Goal: Information Seeking & Learning: Check status

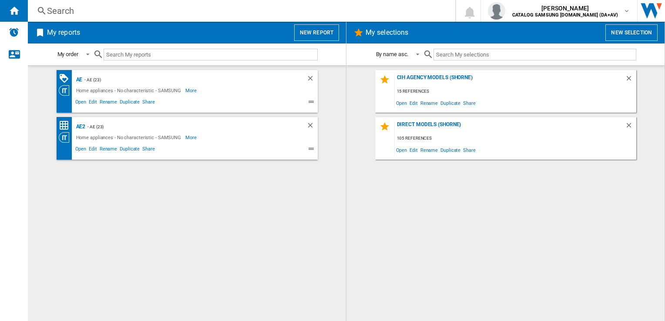
click at [116, 10] on div "Search" at bounding box center [240, 11] width 386 height 12
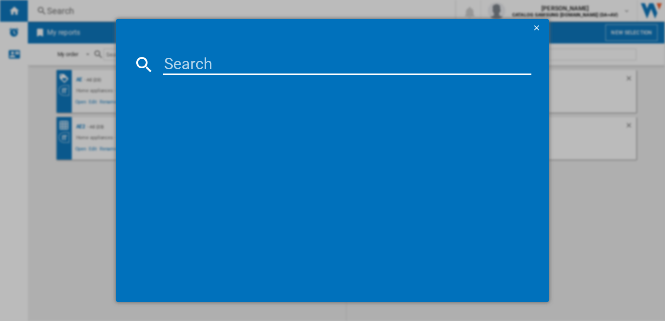
click at [206, 67] on input at bounding box center [347, 64] width 368 height 21
paste input "DW60CG550FSREU"
type input "DW60CG550FSREU"
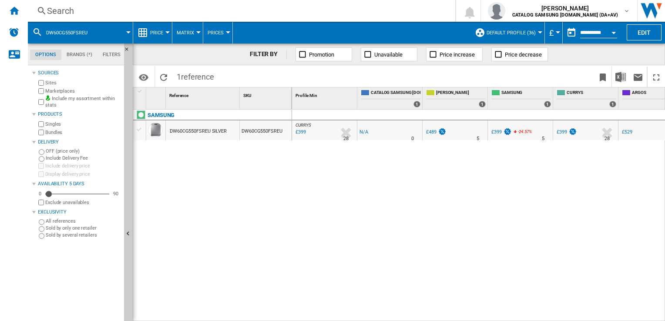
click at [167, 33] on div at bounding box center [167, 32] width 4 height 2
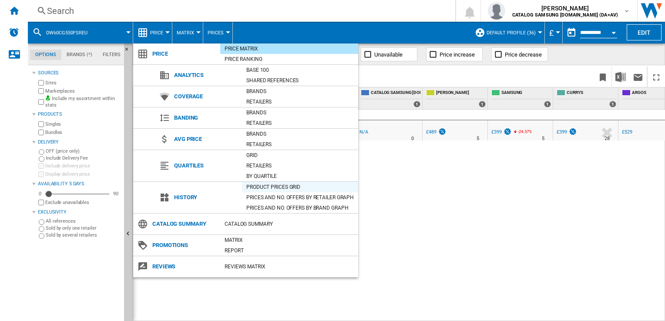
click at [278, 189] on div "Product prices grid" at bounding box center [300, 187] width 116 height 9
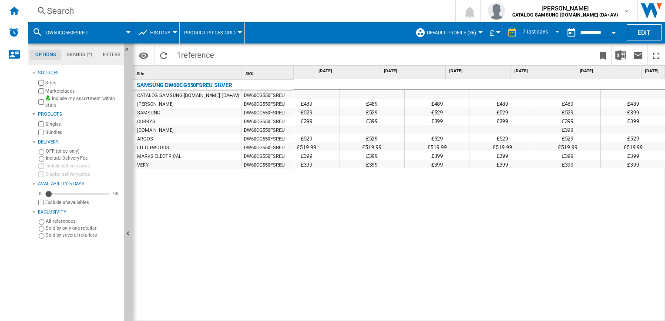
scroll to position [0, 151]
click at [557, 36] on md-select-value "7 last days" at bounding box center [542, 32] width 41 height 13
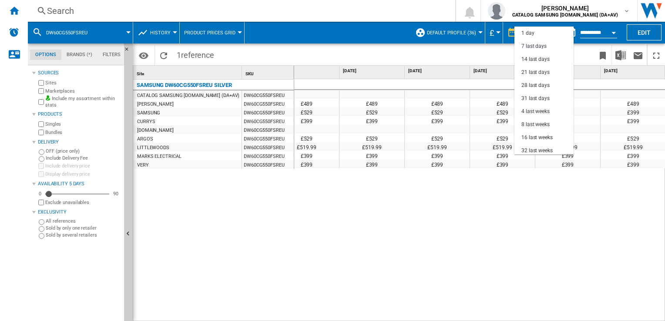
scroll to position [13, 0]
click at [531, 70] on div "28 last days" at bounding box center [536, 72] width 28 height 7
